Goal: Entertainment & Leisure: Consume media (video, audio)

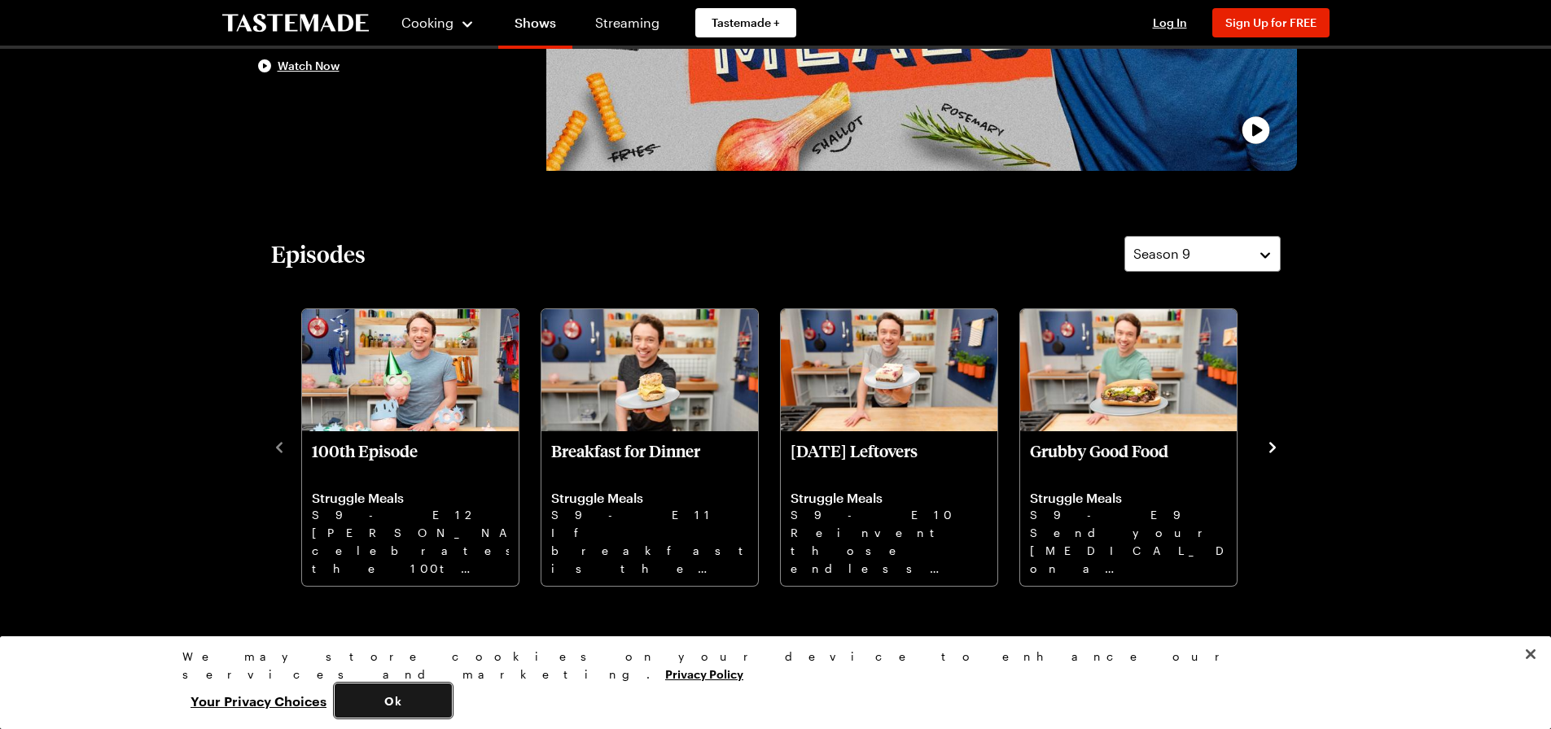
click at [452, 709] on button "Ok" at bounding box center [393, 701] width 117 height 34
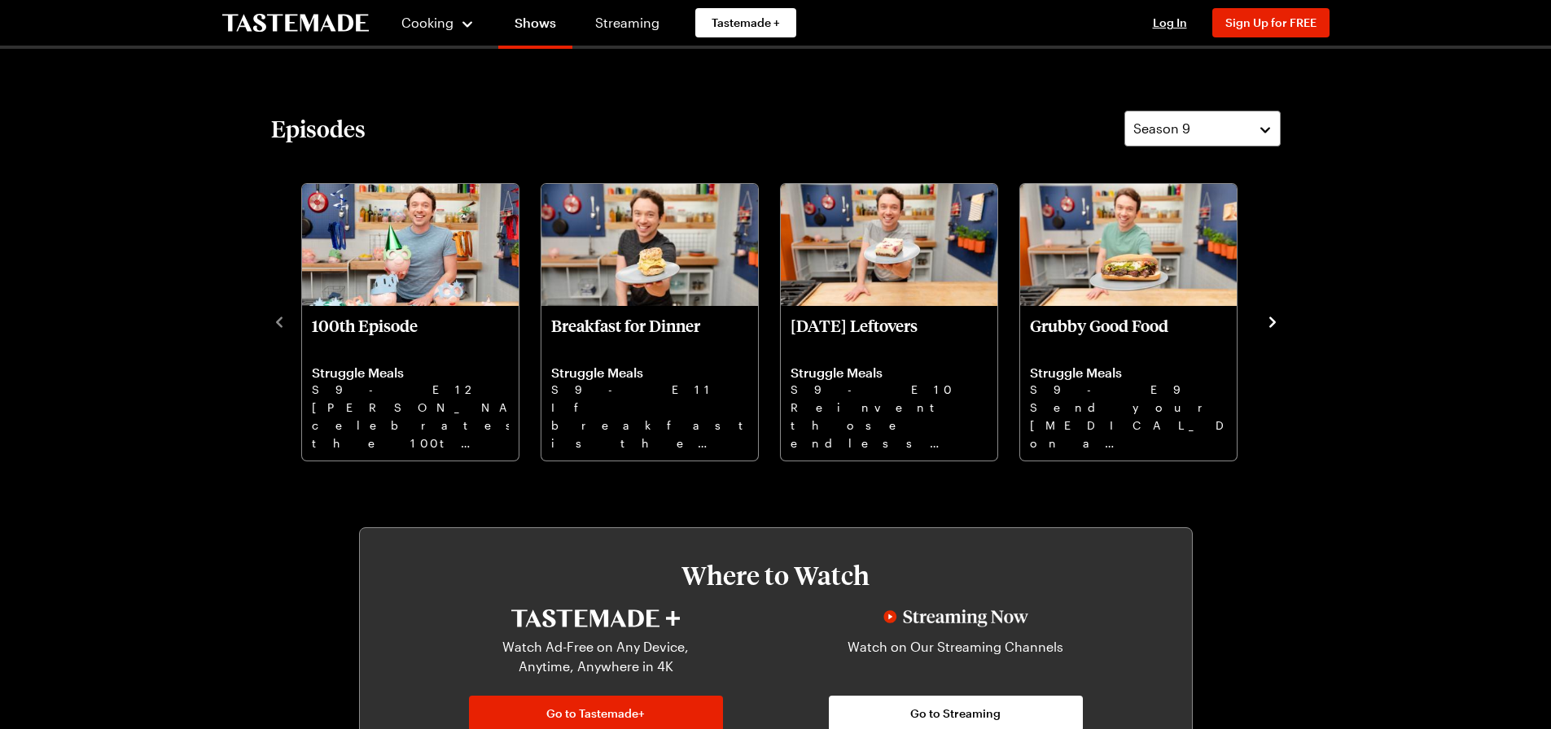
scroll to position [488, 0]
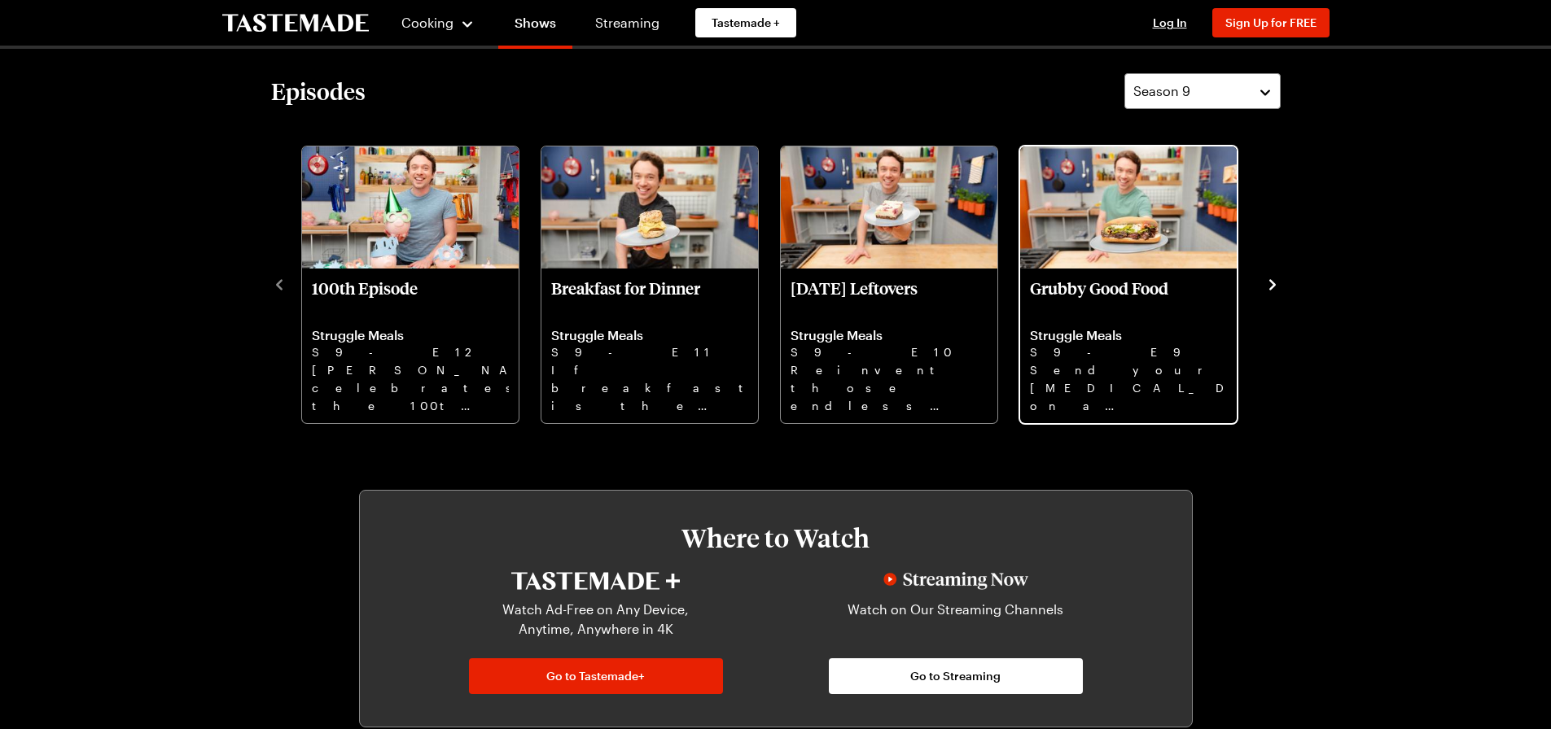
click at [1110, 284] on p "Grubby Good Food" at bounding box center [1128, 297] width 197 height 39
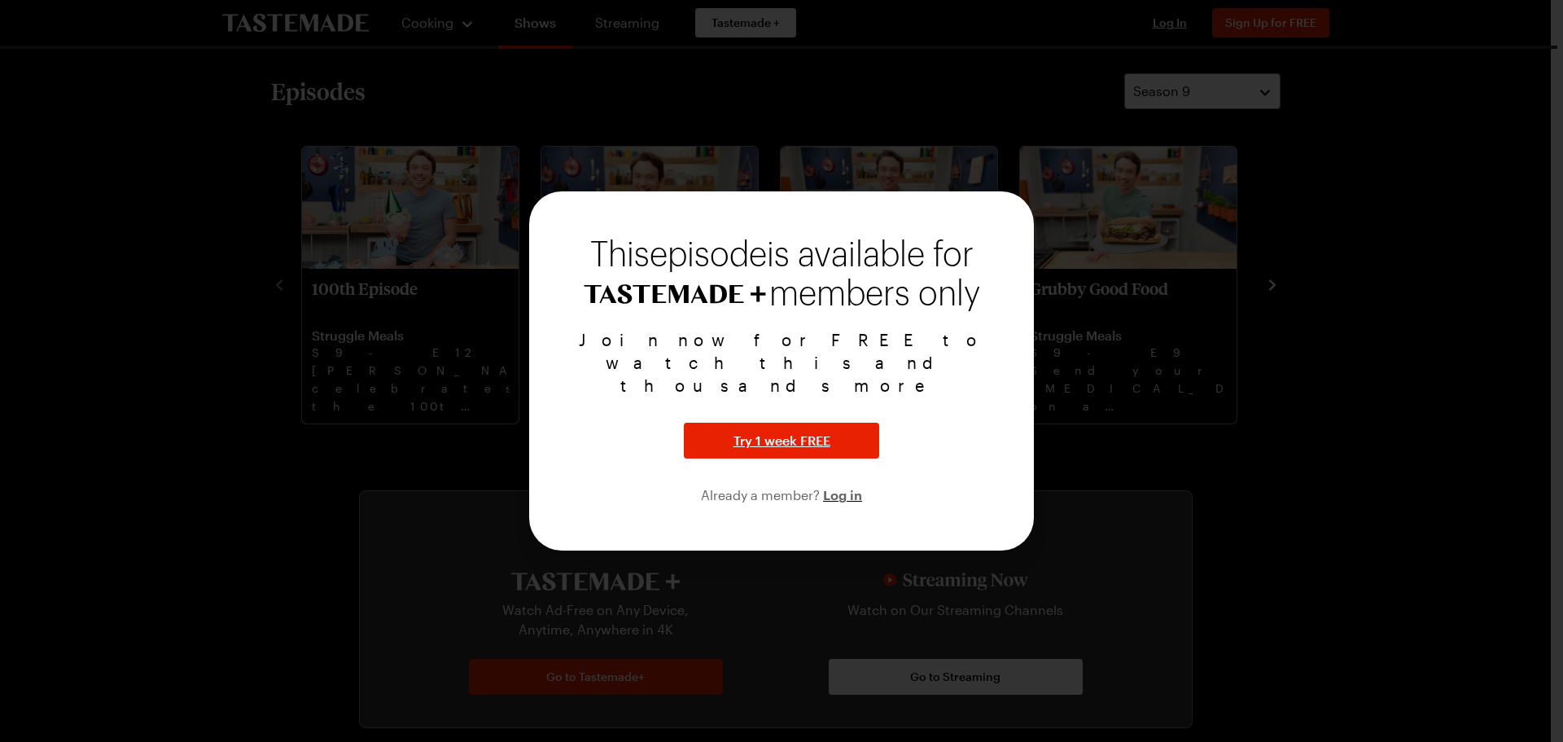
click at [1283, 553] on div at bounding box center [781, 371] width 1563 height 742
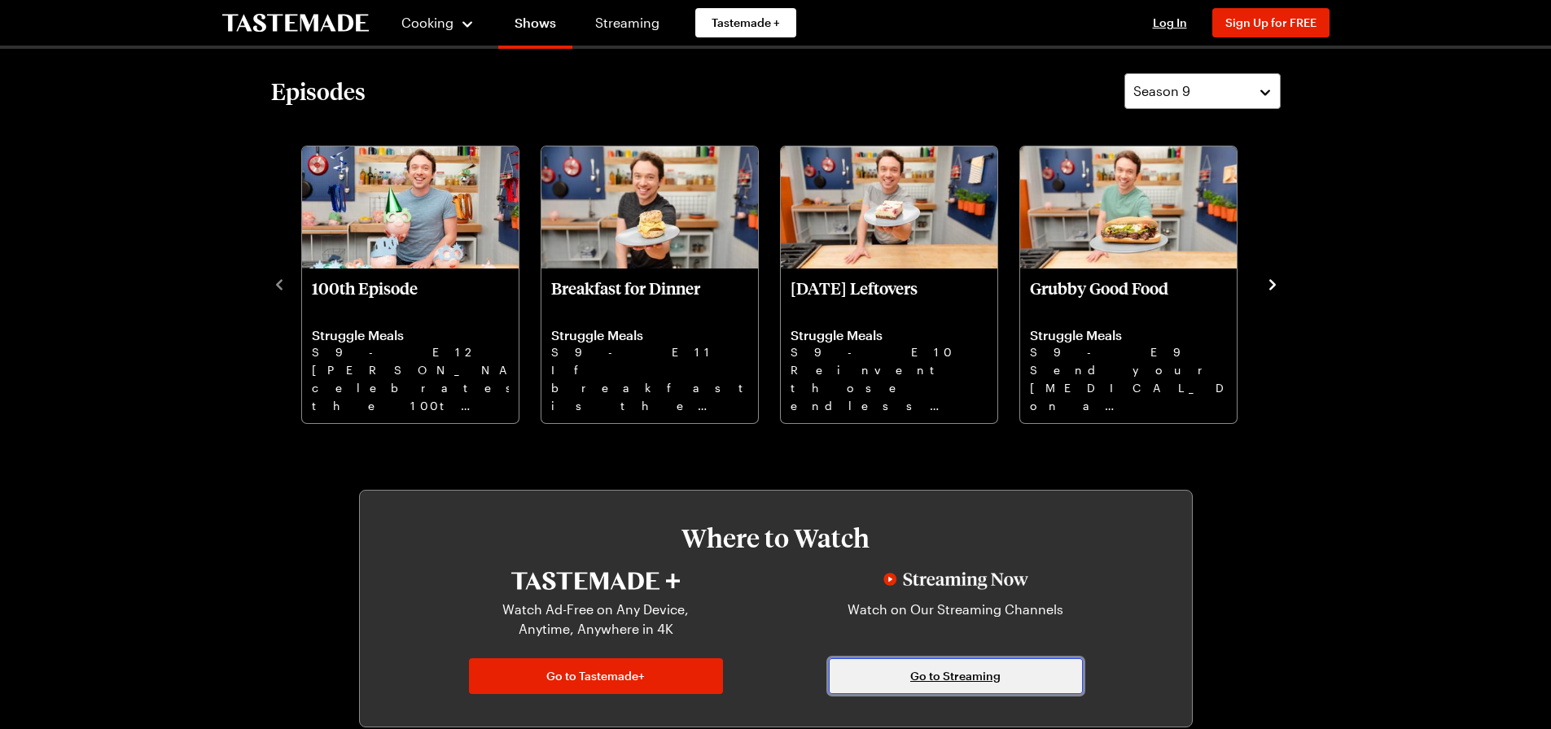
click at [960, 677] on span "Go to Streaming" at bounding box center [955, 676] width 90 height 16
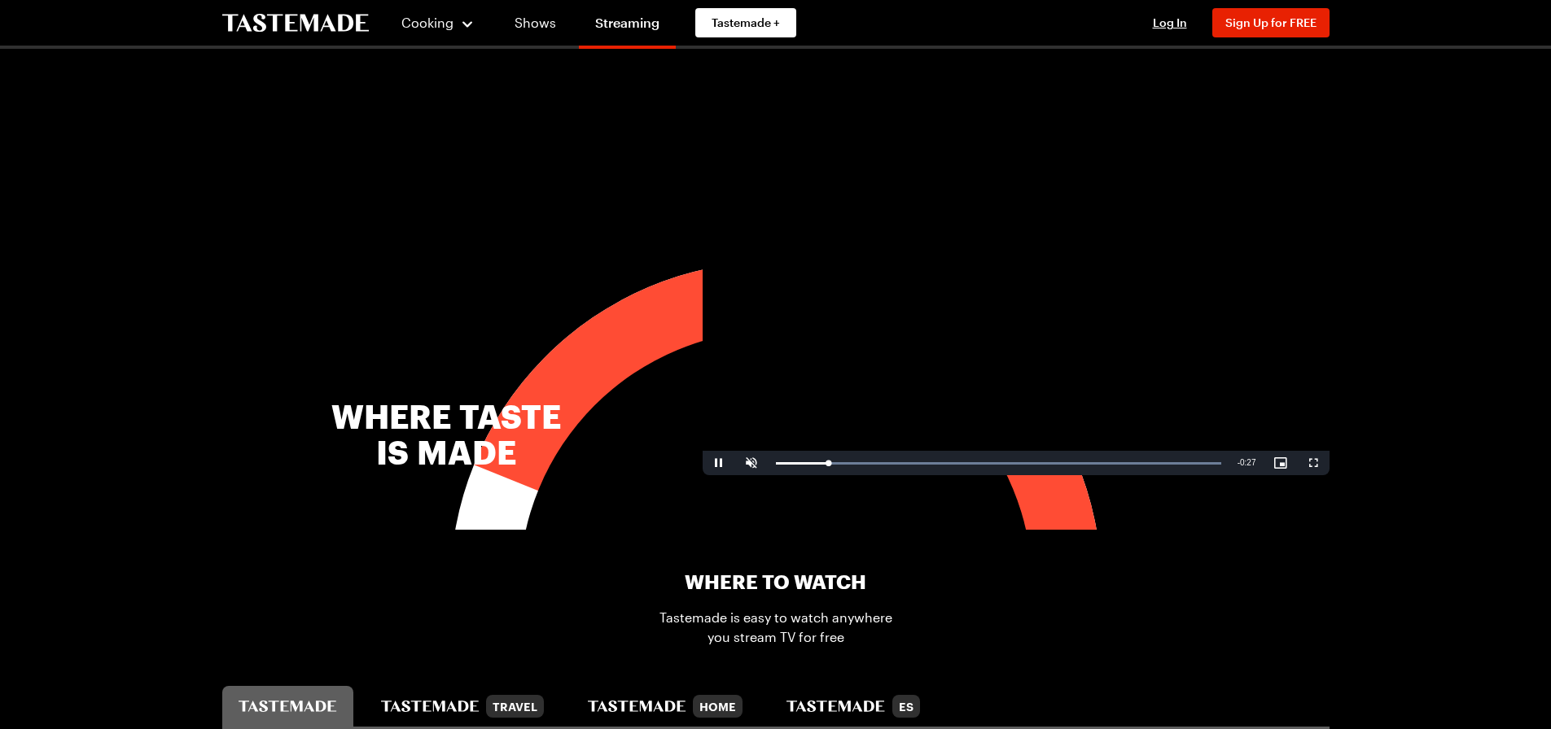
scroll to position [488, 0]
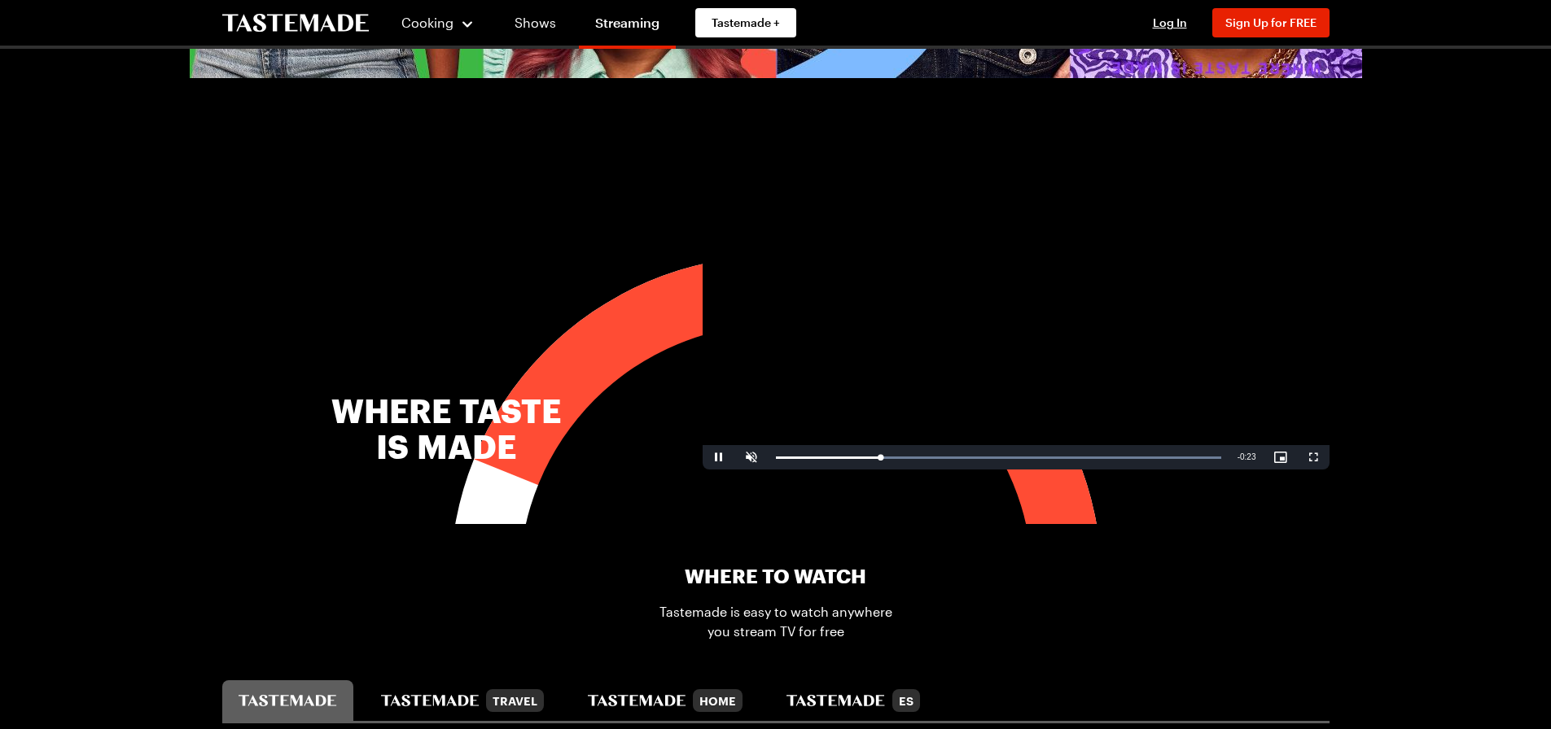
click at [1201, 407] on video "Video Player" at bounding box center [1016, 293] width 627 height 353
click at [1281, 458] on span "Video Player" at bounding box center [1280, 458] width 33 height 0
click at [1283, 458] on span "Video Player" at bounding box center [1280, 458] width 33 height 0
click at [717, 458] on span "Video Player" at bounding box center [719, 458] width 33 height 0
click at [751, 458] on span "Video Player" at bounding box center [751, 458] width 33 height 0
